Goal: Task Accomplishment & Management: Use online tool/utility

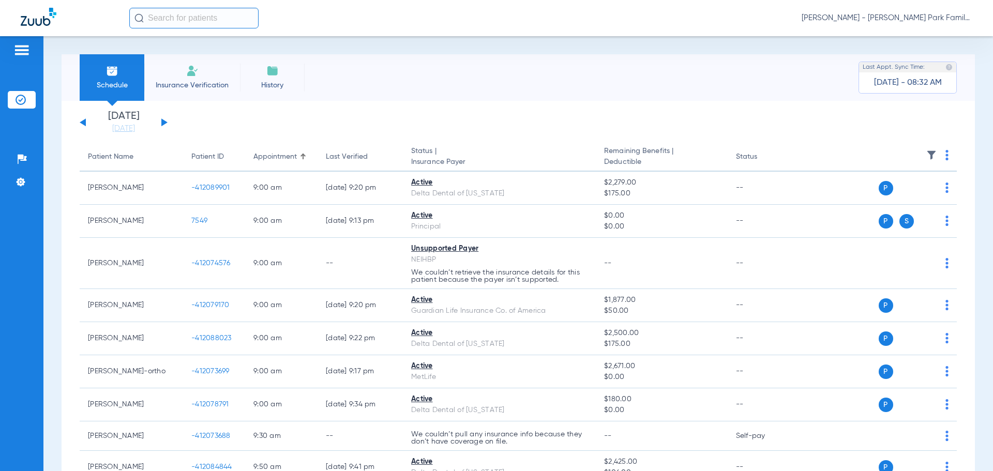
click at [927, 155] on img at bounding box center [932, 155] width 10 height 10
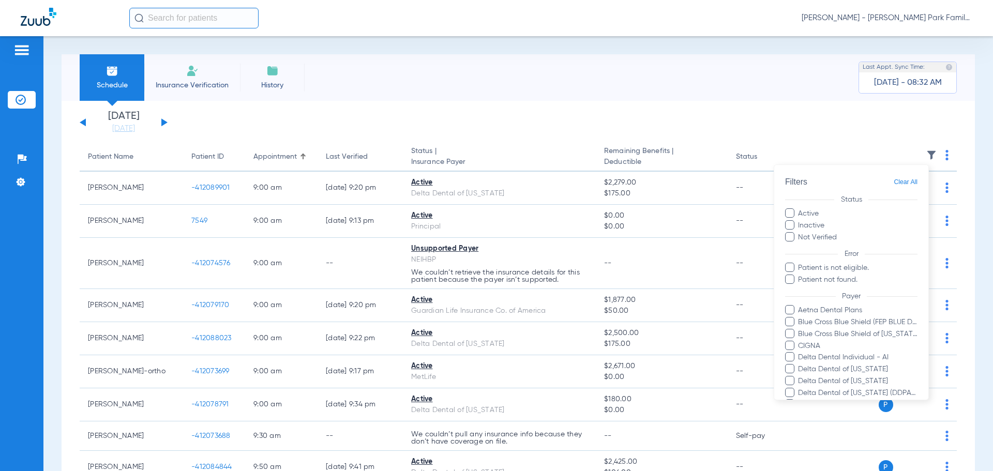
scroll to position [260, 0]
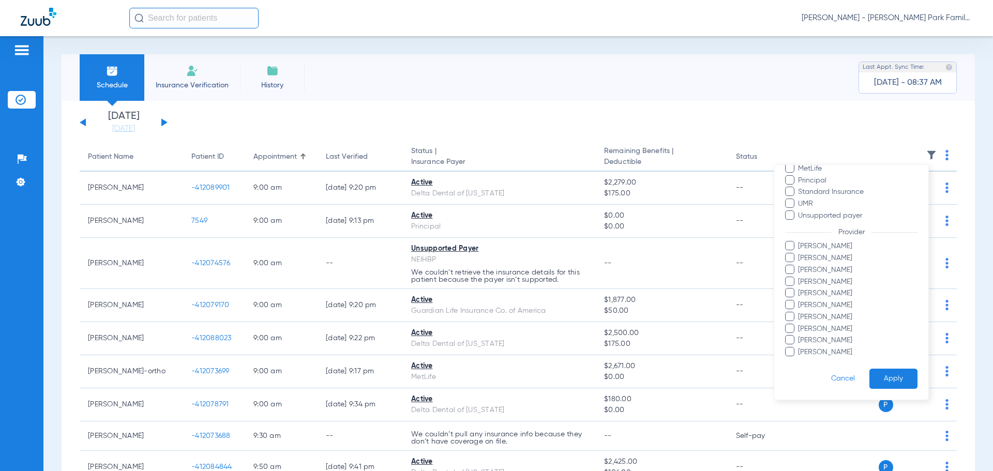
click at [811, 267] on span "[PERSON_NAME]" at bounding box center [858, 270] width 120 height 11
click at [800, 277] on input "[PERSON_NAME]" at bounding box center [800, 277] width 0 height 0
click at [876, 378] on button "Apply" at bounding box center [894, 379] width 48 height 20
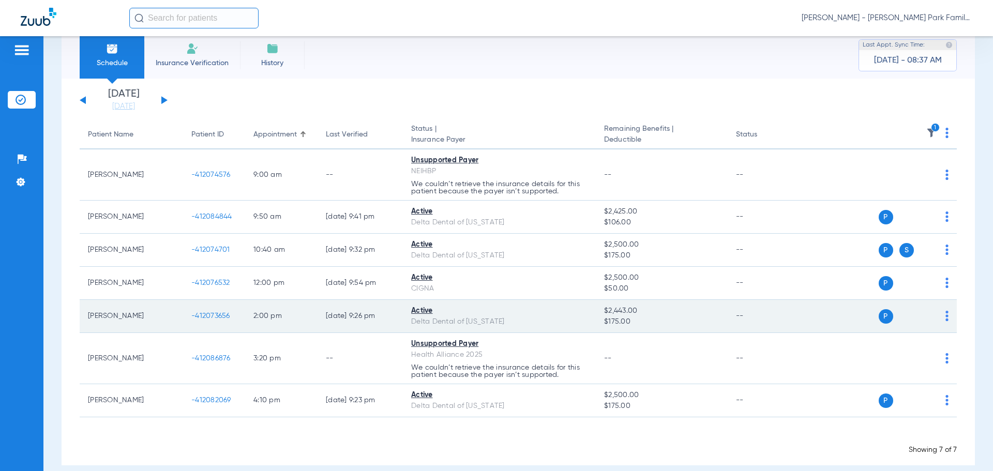
scroll to position [35, 0]
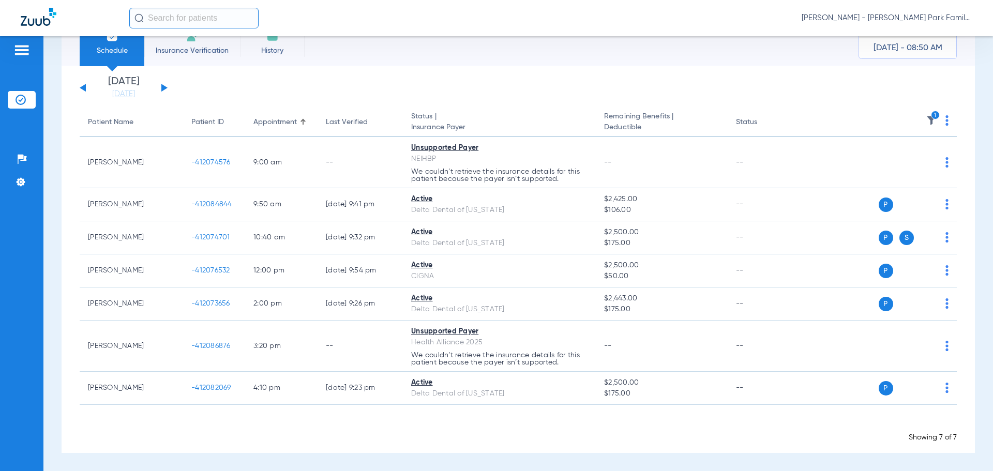
click at [931, 118] on icon "1" at bounding box center [935, 115] width 9 height 9
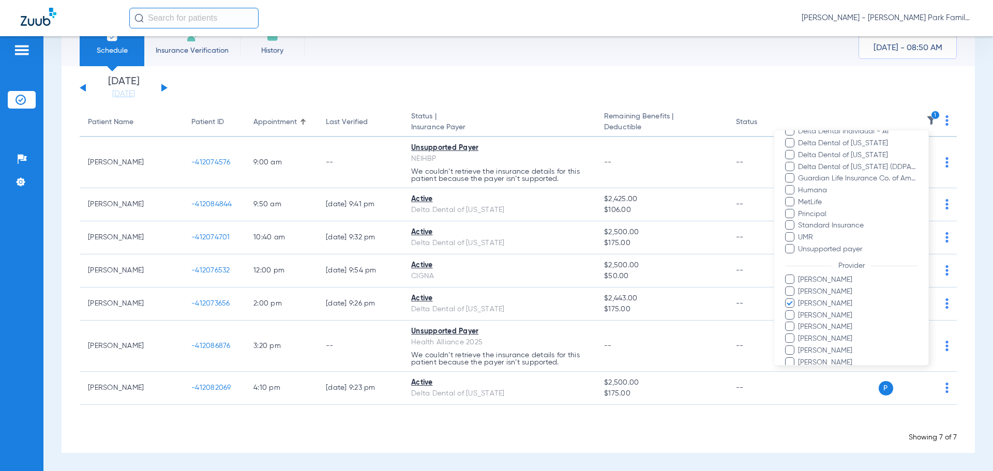
scroll to position [260, 0]
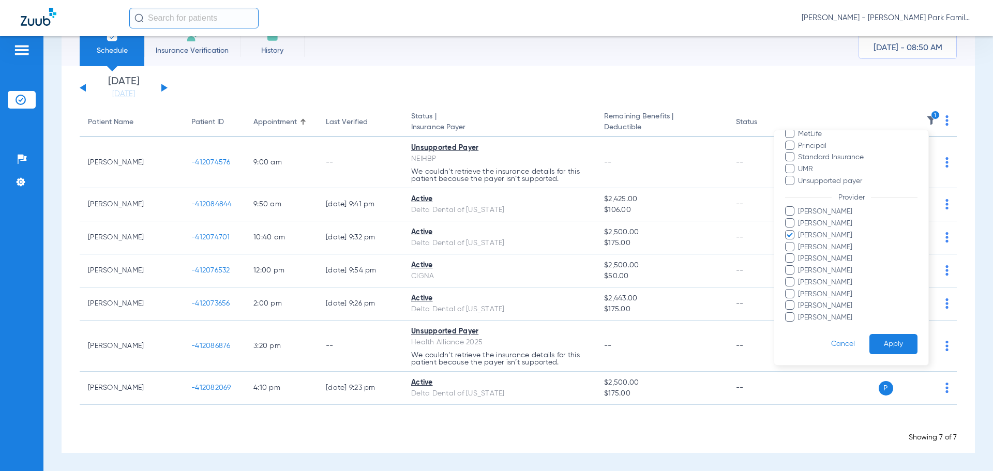
click at [812, 238] on span "[PERSON_NAME]" at bounding box center [858, 235] width 120 height 11
click at [800, 243] on input "[PERSON_NAME]" at bounding box center [800, 243] width 0 height 0
click at [812, 246] on span "[PERSON_NAME]" at bounding box center [858, 247] width 120 height 11
click at [800, 255] on input "[PERSON_NAME]" at bounding box center [800, 255] width 0 height 0
click at [889, 342] on button "Apply" at bounding box center [894, 344] width 48 height 20
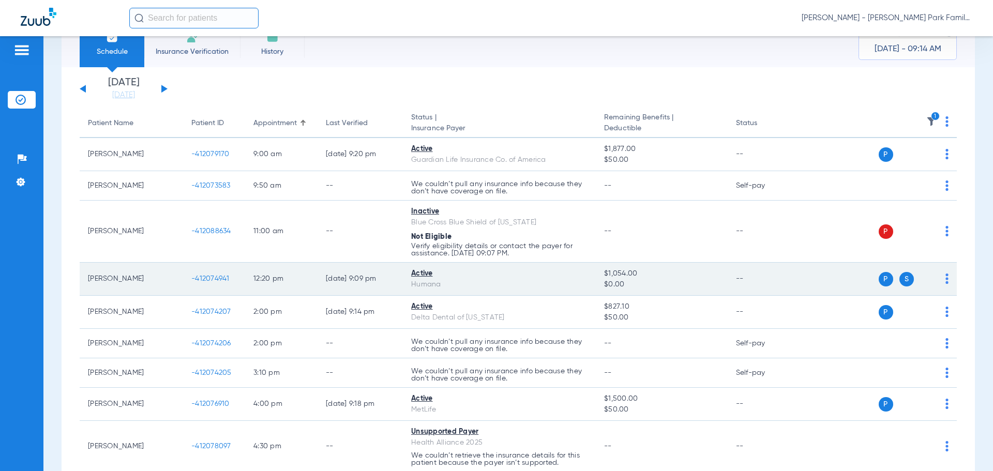
scroll to position [52, 0]
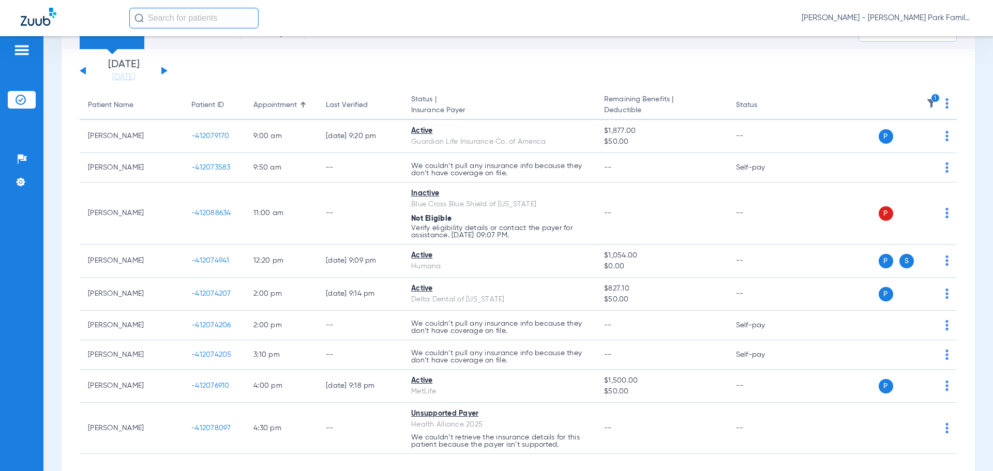
click at [59, 233] on div "Schedule Insurance Verification History Last Appt. Sync Time: [DATE] - 09:16 AM…" at bounding box center [518, 253] width 950 height 435
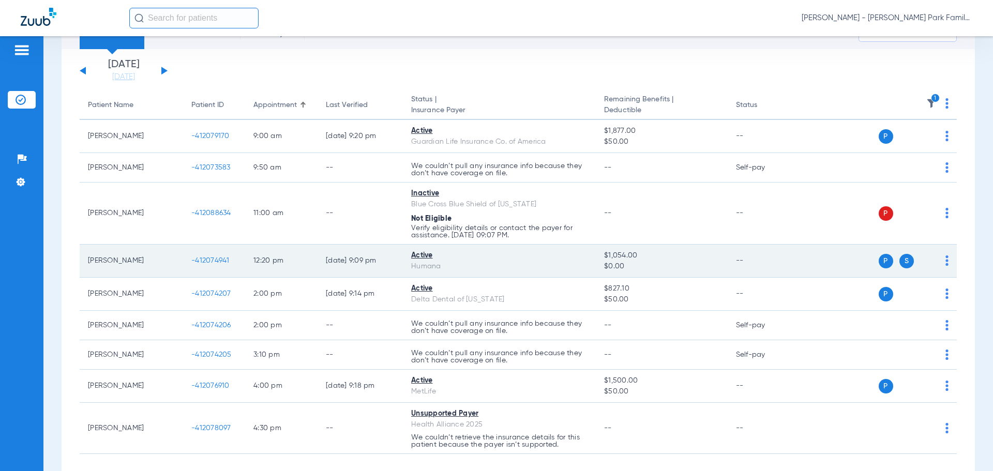
scroll to position [101, 0]
